Goal: Information Seeking & Learning: Learn about a topic

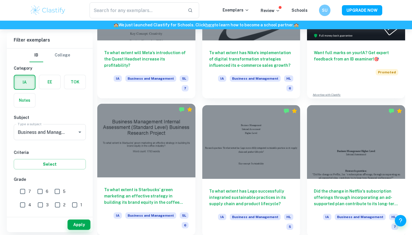
scroll to position [227, 0]
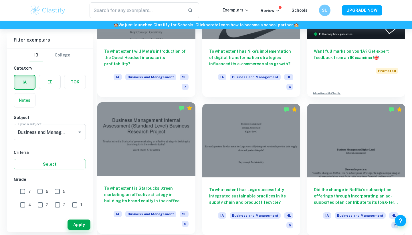
click at [177, 149] on div at bounding box center [146, 139] width 98 height 74
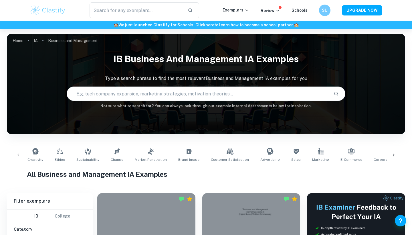
scroll to position [234, 0]
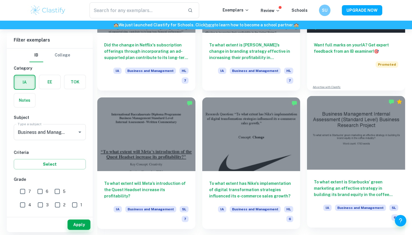
click at [324, 191] on h6 "To what extent is Starbucks’ green marketing an effective strategy in building …" at bounding box center [356, 188] width 84 height 19
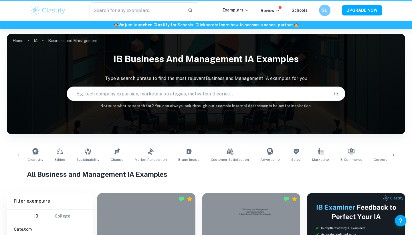
scroll to position [251, 0]
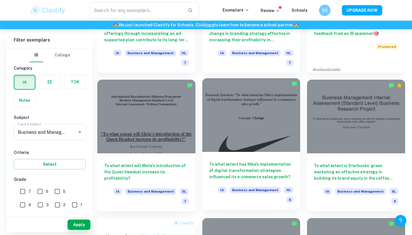
click at [268, 152] on div "To what extent has Nike's implementation of digital transformation strategies i…" at bounding box center [251, 181] width 98 height 58
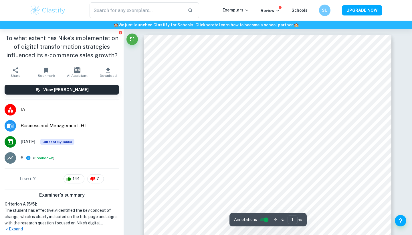
type input "2"
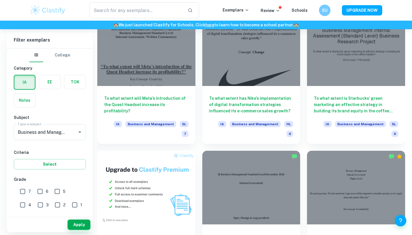
scroll to position [328, 0]
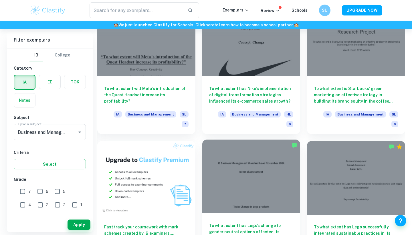
click at [232, 165] on div at bounding box center [251, 176] width 98 height 74
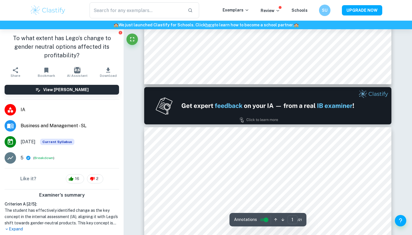
type input "2"
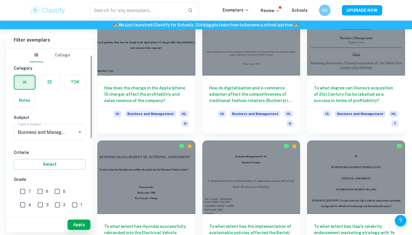
scroll to position [56, 0]
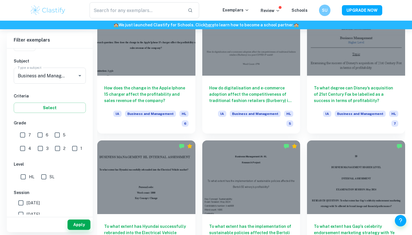
click at [41, 178] on input "SL" at bounding box center [43, 176] width 11 height 11
checkbox input "true"
click at [76, 227] on button "Apply" at bounding box center [79, 224] width 23 height 10
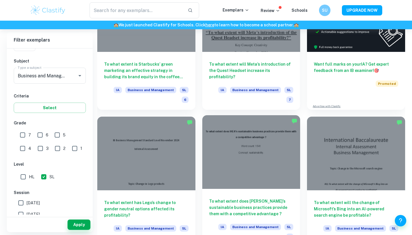
scroll to position [215, 0]
click at [218, 176] on div at bounding box center [251, 152] width 98 height 74
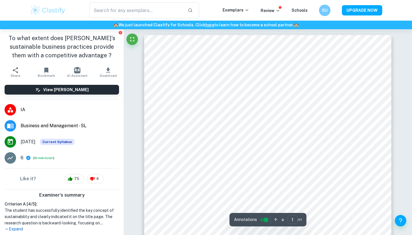
type input "2"
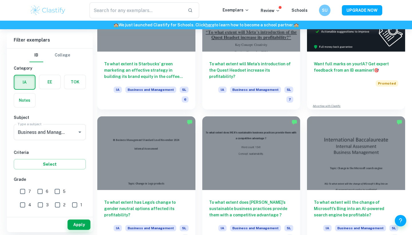
scroll to position [250, 0]
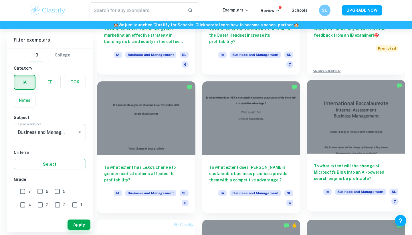
click at [352, 139] on div at bounding box center [356, 117] width 98 height 74
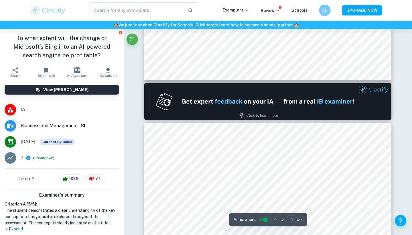
type input "2"
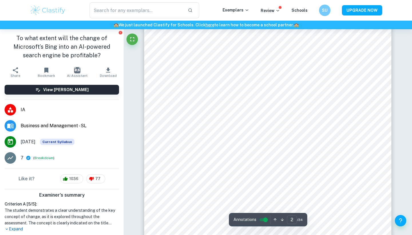
scroll to position [427, 0]
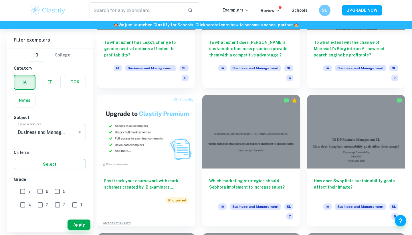
scroll to position [376, 0]
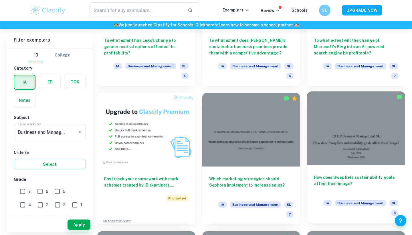
click at [337, 165] on div "How does Swapfiets sustainability goals affect their image? IA Business and Man…" at bounding box center [356, 194] width 98 height 58
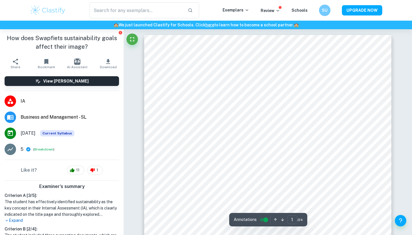
type input "2"
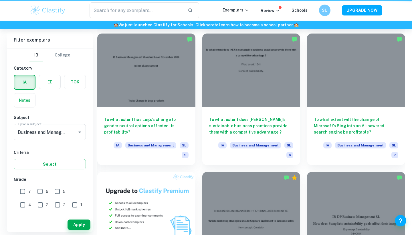
scroll to position [544, 0]
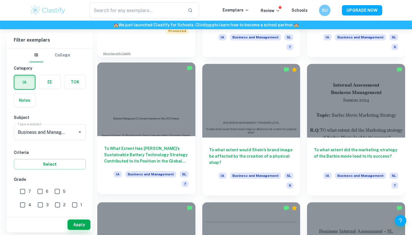
click at [156, 106] on div at bounding box center [146, 99] width 98 height 74
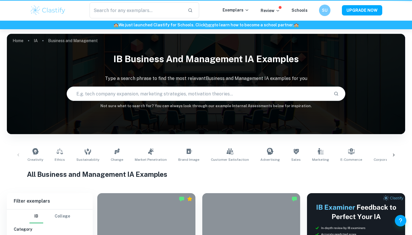
scroll to position [558, 0]
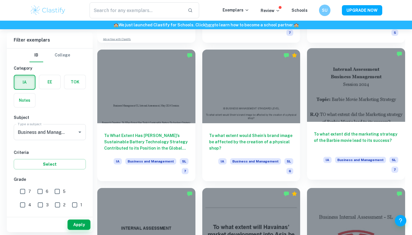
click at [328, 131] on h6 "To what extent did the marketing strategy of the Barbie movie lead to its succe…" at bounding box center [356, 140] width 84 height 19
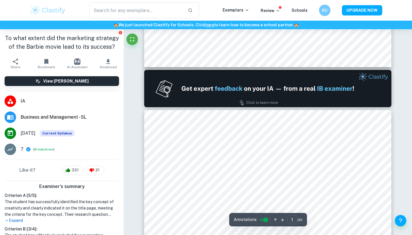
type input "2"
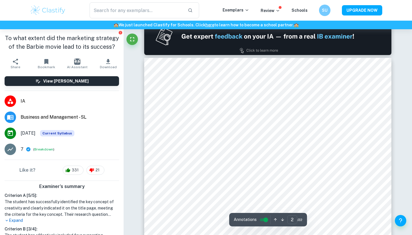
scroll to position [342, 0]
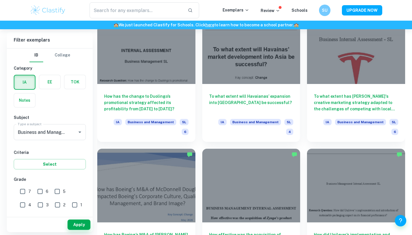
scroll to position [751, 0]
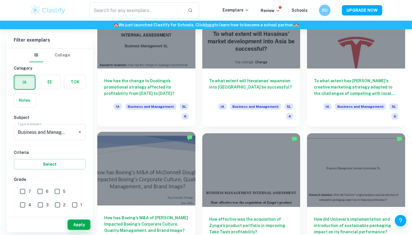
click at [185, 154] on div at bounding box center [146, 169] width 98 height 74
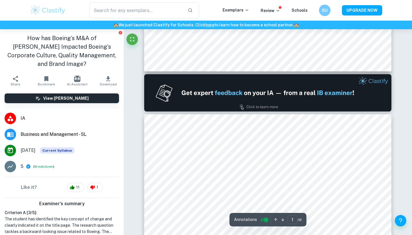
type input "2"
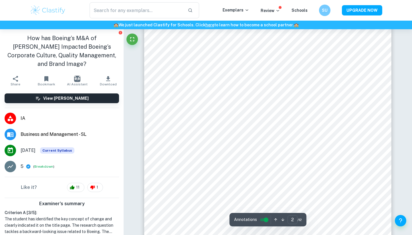
scroll to position [459, 0]
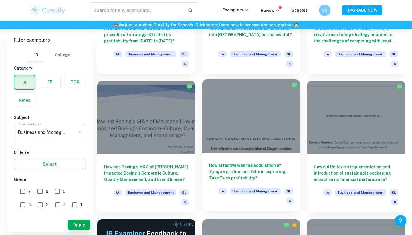
scroll to position [813, 0]
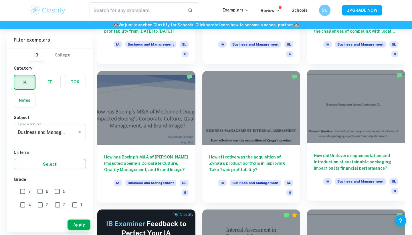
click at [347, 143] on div "How did Unilever’s implementation and introduction of sustainable packaging imp…" at bounding box center [356, 172] width 98 height 58
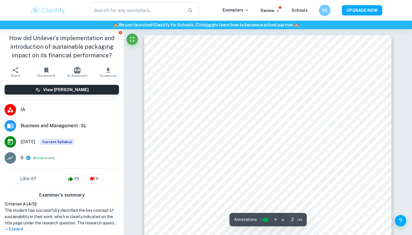
type input "2"
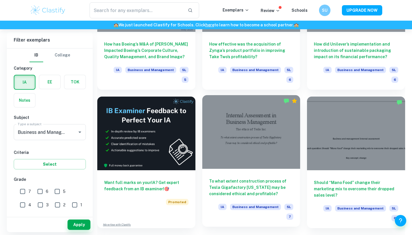
scroll to position [925, 0]
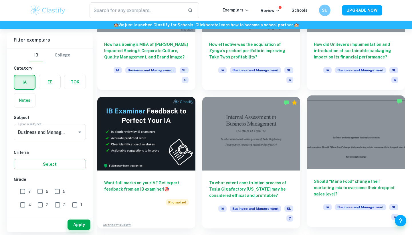
click at [345, 169] on div "Should “Mano Food” change their marketing mix to overcome their dropped sales l…" at bounding box center [356, 198] width 98 height 58
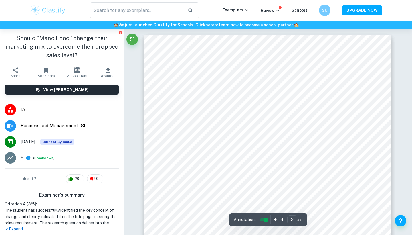
scroll to position [344, 0]
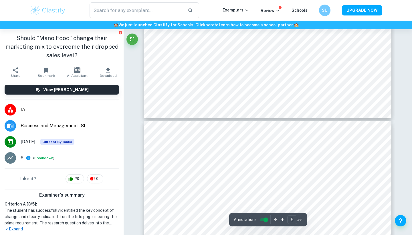
type input "6"
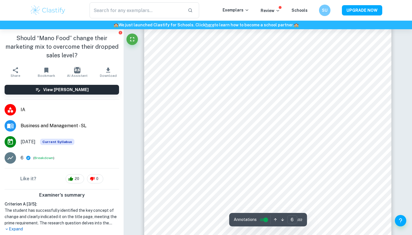
scroll to position [1759, 0]
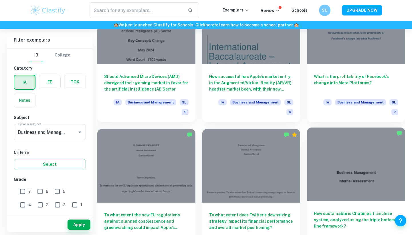
scroll to position [1195, 0]
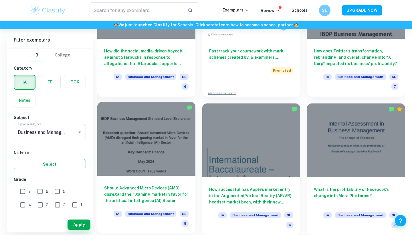
click at [177, 122] on div at bounding box center [146, 139] width 98 height 74
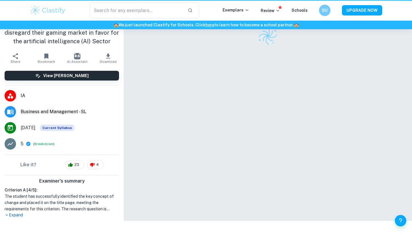
click at [177, 122] on div at bounding box center [267, 110] width 247 height 221
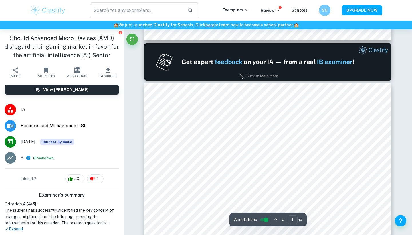
type input "2"
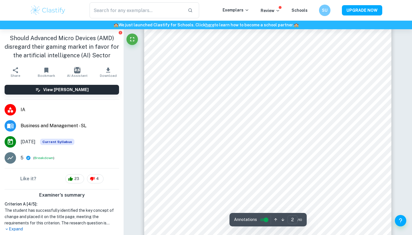
scroll to position [392, 0]
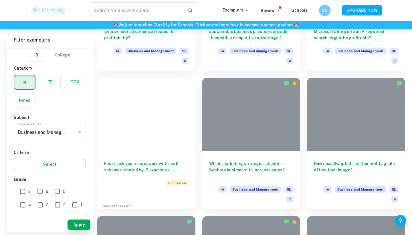
scroll to position [1195, 0]
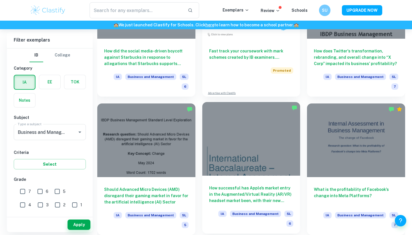
click at [245, 185] on h6 "How successful has Apple’s market entry in the Augmented/Virtual Reality (AR/VR…" at bounding box center [251, 194] width 84 height 19
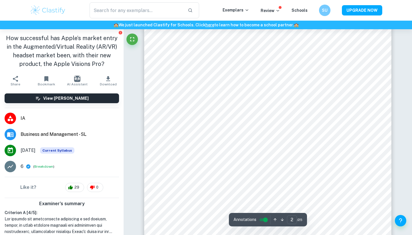
type input "2"
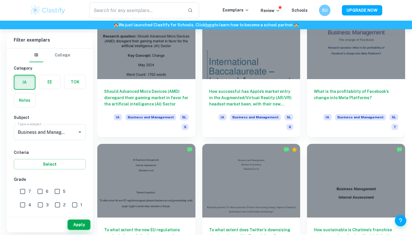
scroll to position [1296, 0]
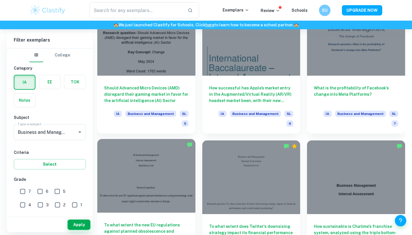
click at [182, 142] on div at bounding box center [146, 176] width 98 height 74
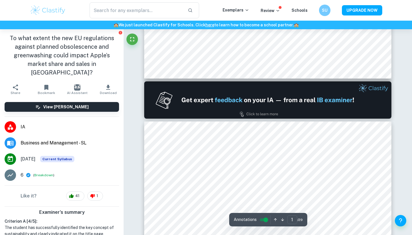
type input "2"
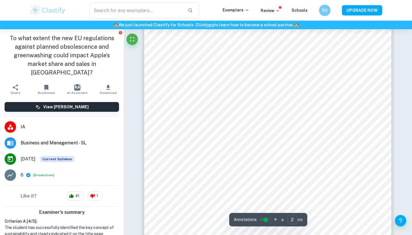
scroll to position [497, 0]
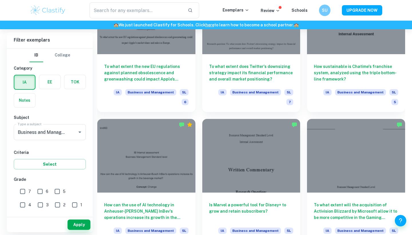
scroll to position [1461, 0]
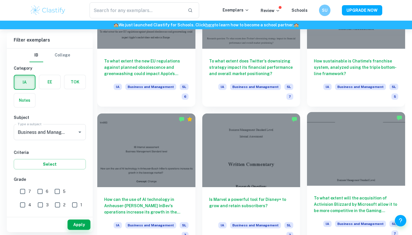
click at [404, 121] on div at bounding box center [356, 149] width 98 height 74
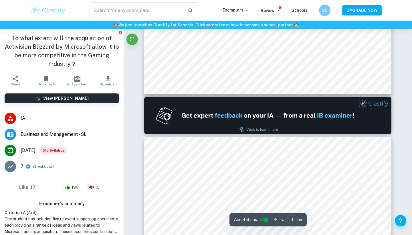
type input "2"
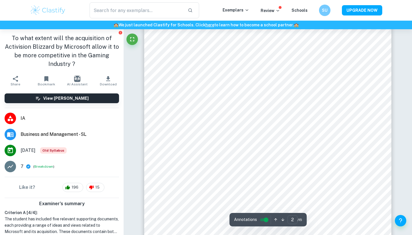
scroll to position [429, 0]
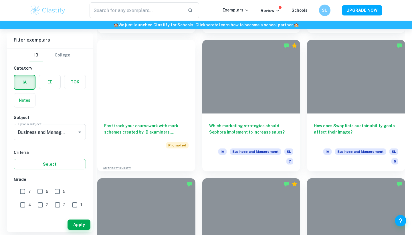
scroll to position [1461, 0]
